Goal: Transaction & Acquisition: Purchase product/service

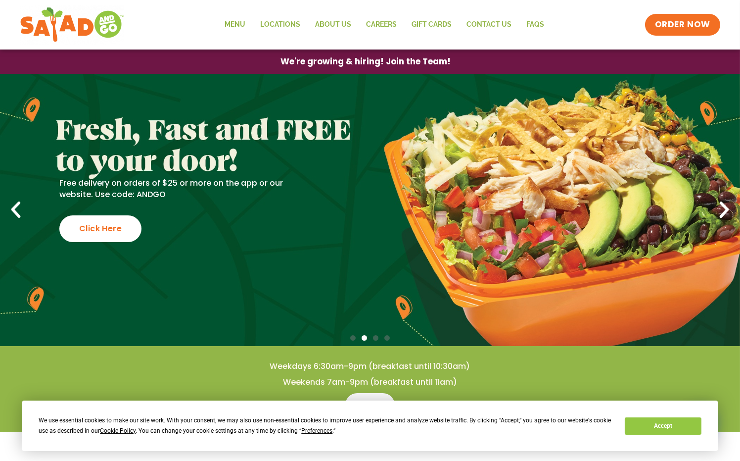
click at [727, 208] on icon "Next slide" at bounding box center [725, 210] width 22 height 22
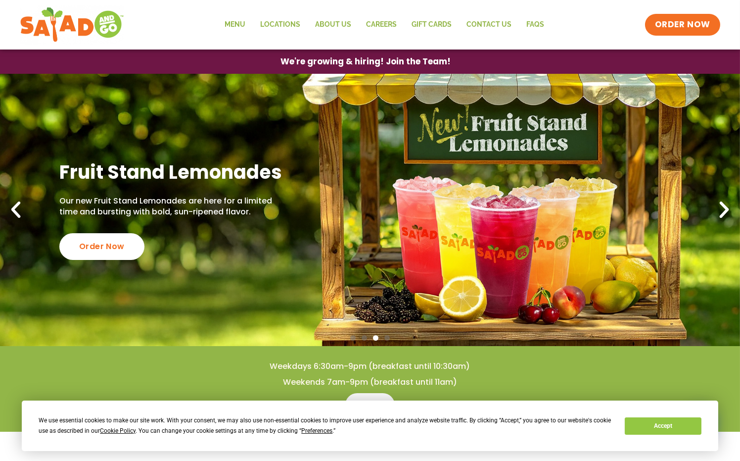
click at [727, 208] on icon "Next slide" at bounding box center [725, 210] width 22 height 22
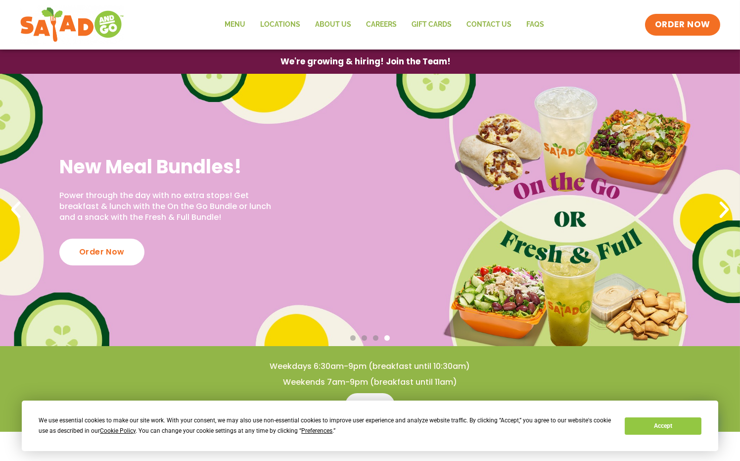
click at [727, 208] on icon "Next slide" at bounding box center [725, 210] width 22 height 22
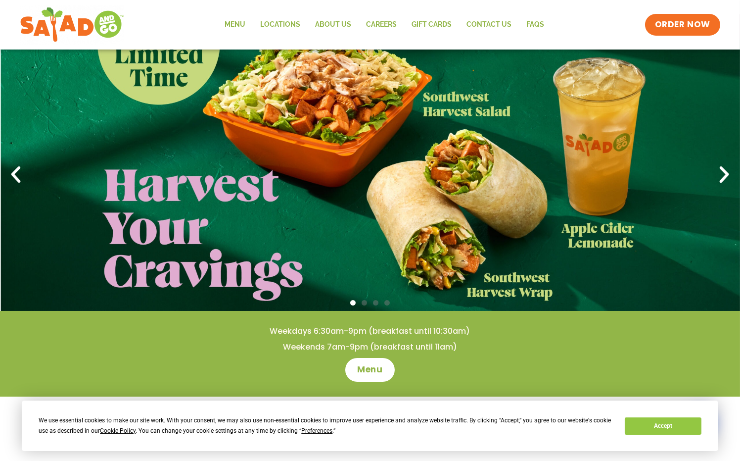
scroll to position [198, 0]
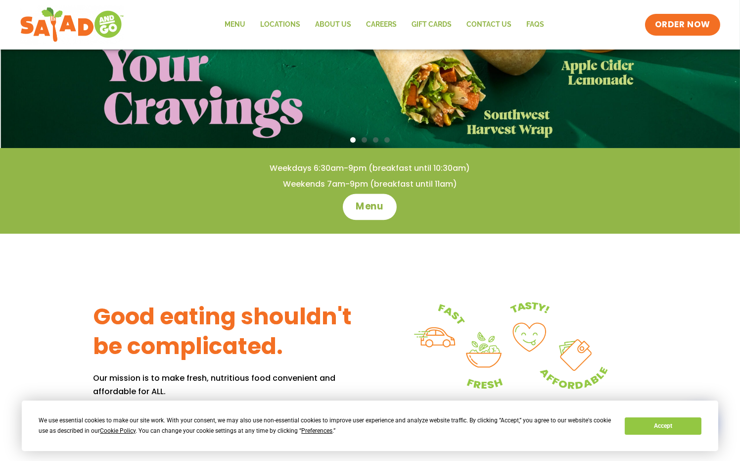
click at [373, 204] on span "Menu" at bounding box center [370, 206] width 28 height 13
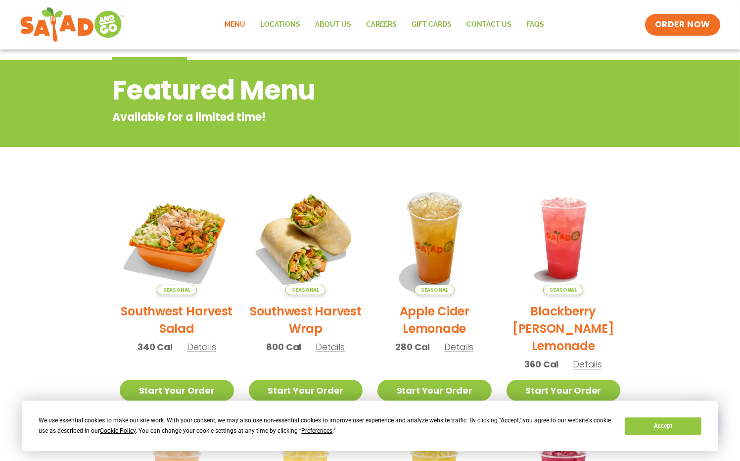
scroll to position [148, 0]
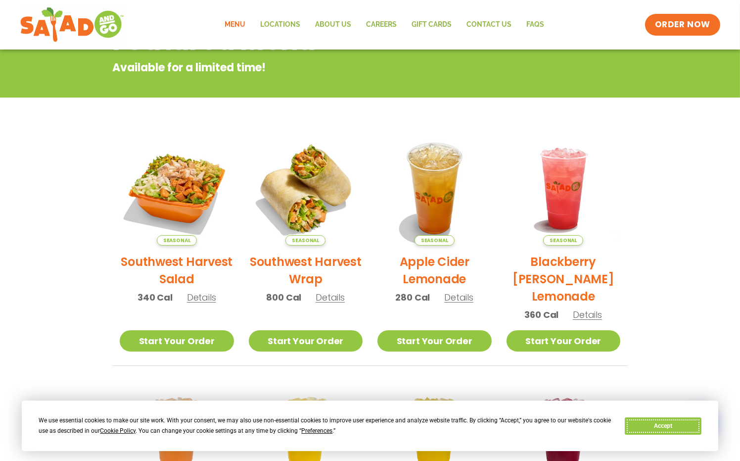
click at [646, 427] on button "Accept" at bounding box center [663, 425] width 76 height 17
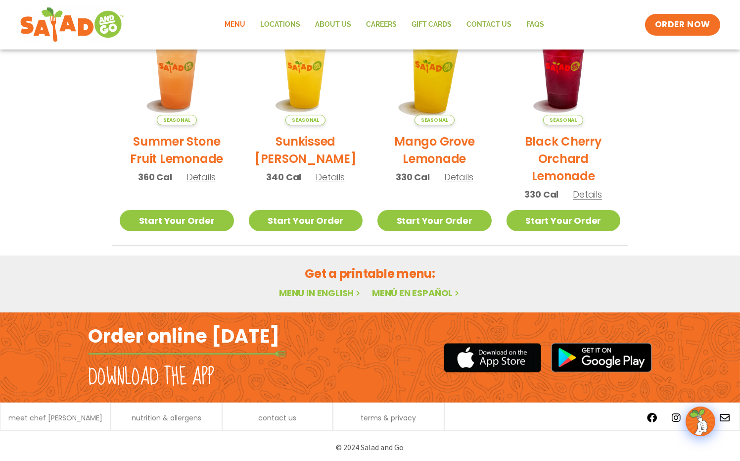
scroll to position [520, 0]
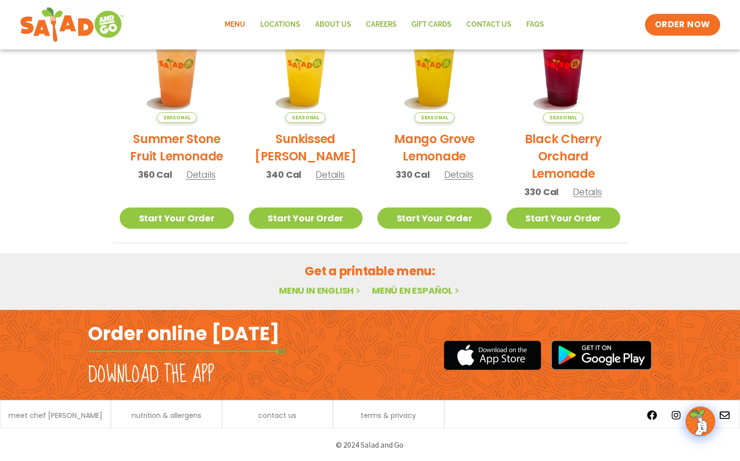
click at [331, 285] on link "Menu in English" at bounding box center [320, 290] width 83 height 12
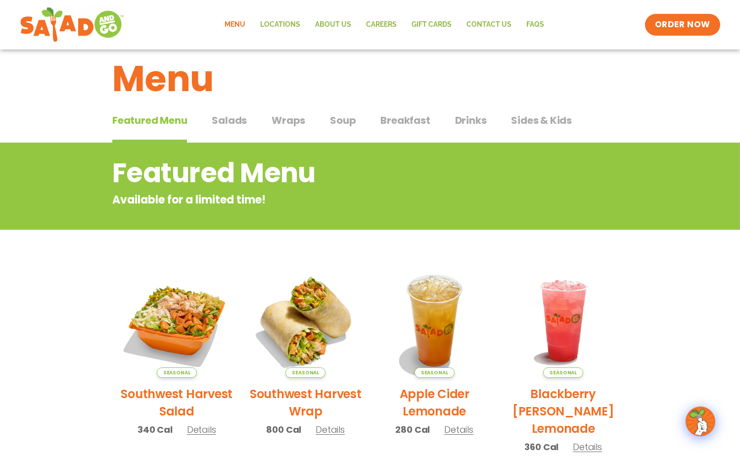
scroll to position [0, 0]
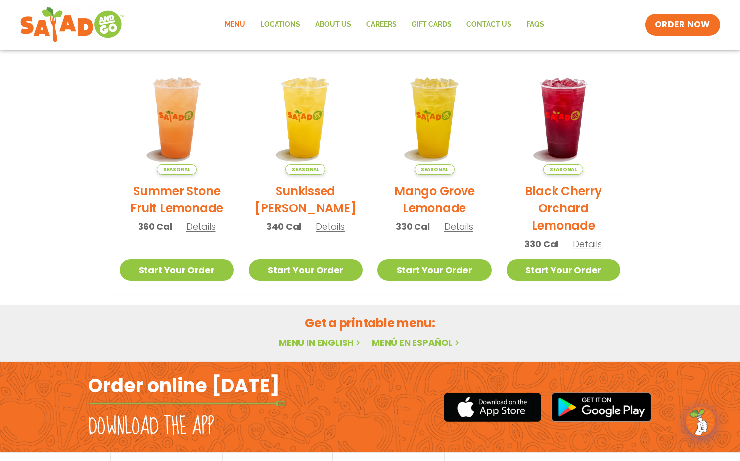
scroll to position [322, 0]
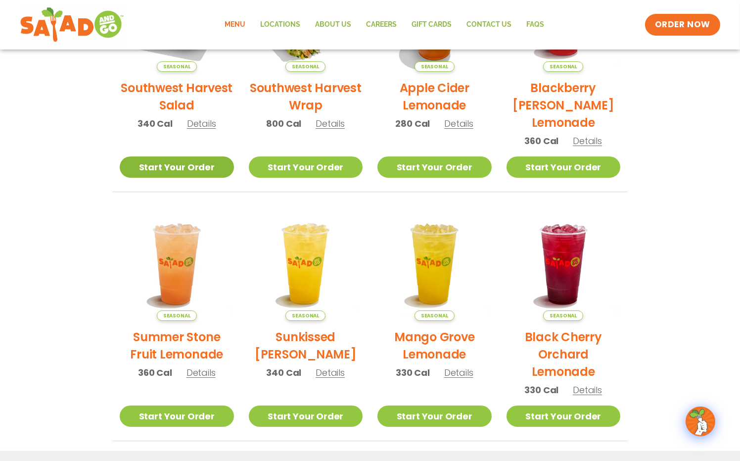
click at [172, 159] on link "Start Your Order" at bounding box center [177, 166] width 114 height 21
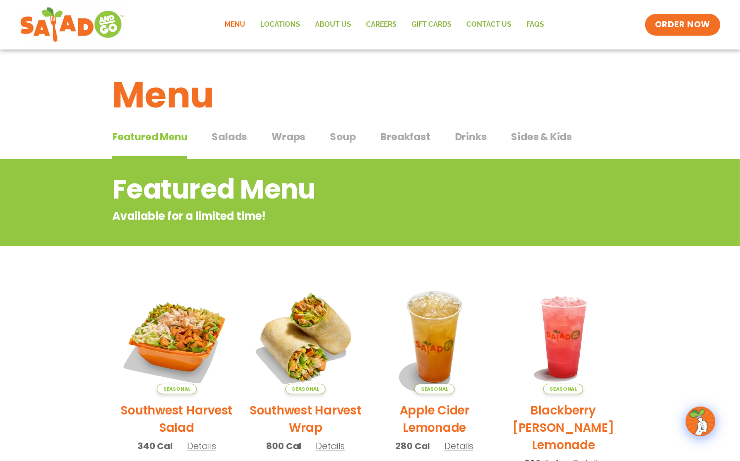
click at [240, 135] on span "Salads" at bounding box center [229, 136] width 35 height 15
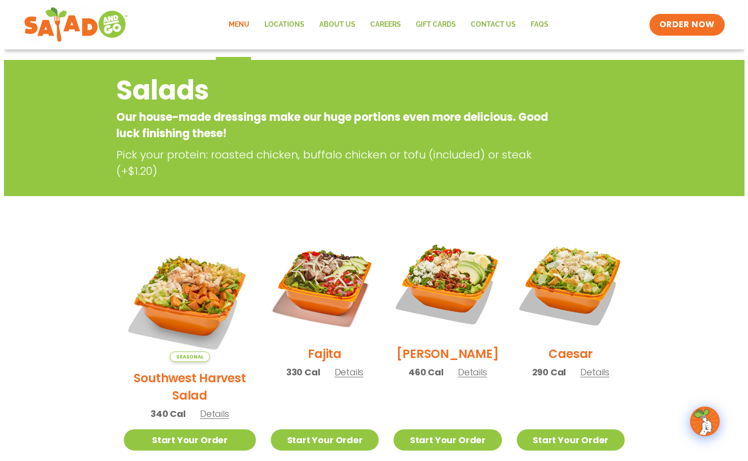
scroll to position [297, 0]
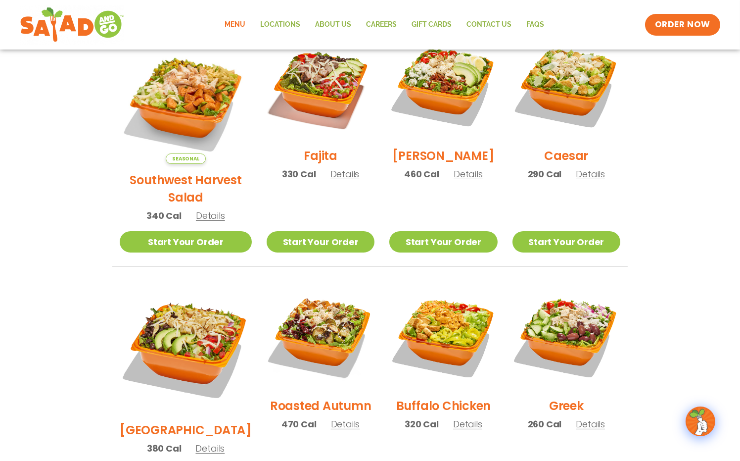
click at [297, 397] on h2 "Roasted Autumn" at bounding box center [320, 405] width 101 height 17
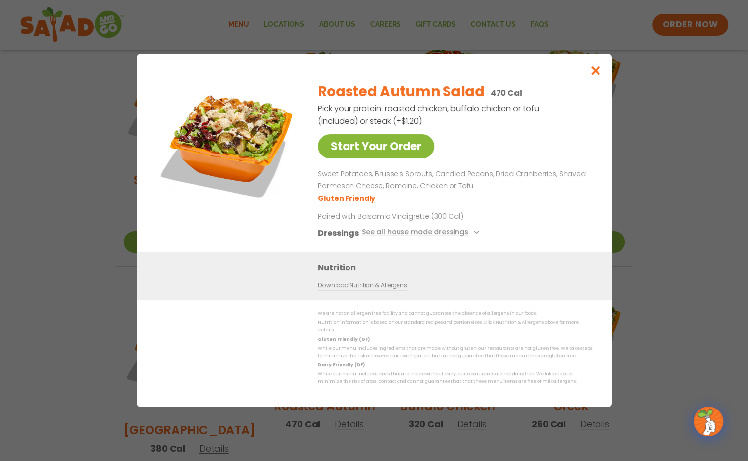
click at [399, 148] on link "Start Your Order" at bounding box center [376, 146] width 116 height 24
